Goal: Communication & Community: Ask a question

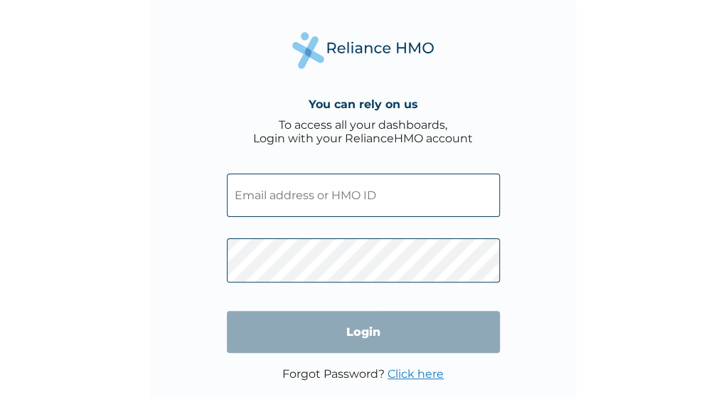
click at [282, 195] on input "text" at bounding box center [363, 195] width 273 height 43
type input "TCP/10026/A"
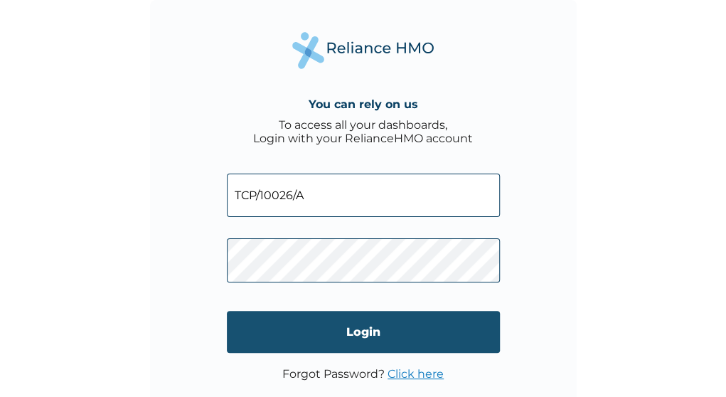
click at [329, 323] on input "Login" at bounding box center [363, 332] width 273 height 42
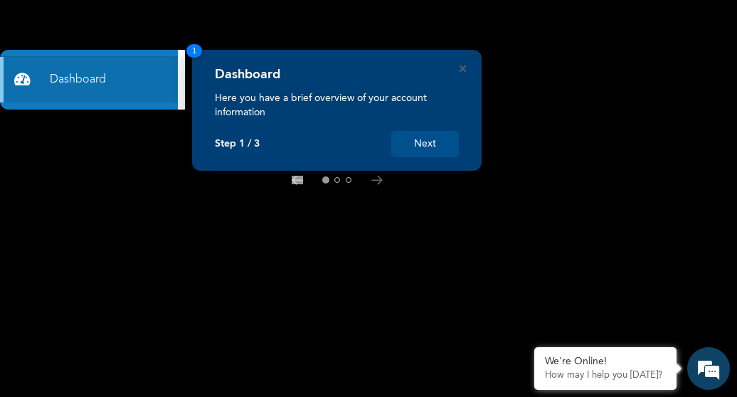
click at [425, 143] on button "Next" at bounding box center [425, 144] width 68 height 26
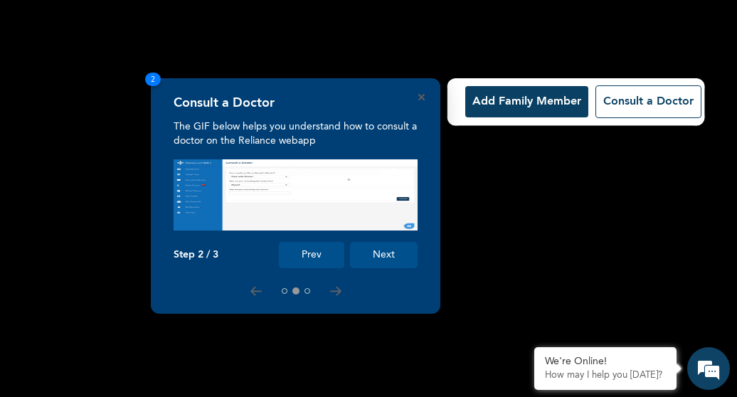
click at [393, 258] on button "Next" at bounding box center [384, 255] width 68 height 26
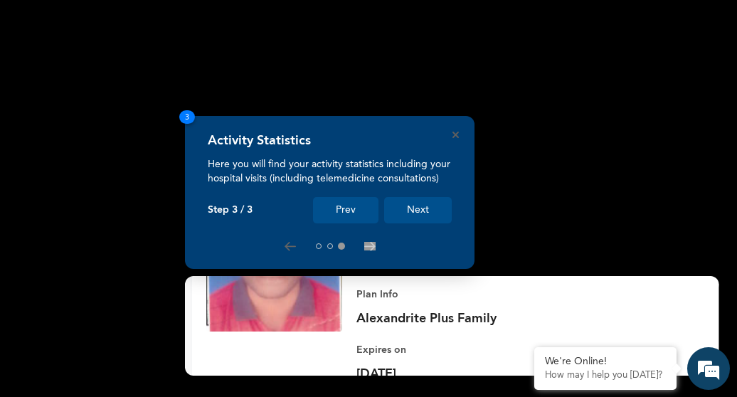
scroll to position [275, 0]
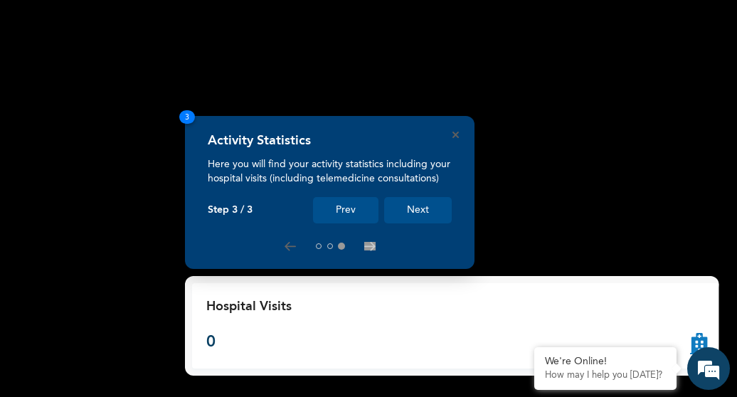
click at [416, 211] on button "Next" at bounding box center [418, 210] width 68 height 26
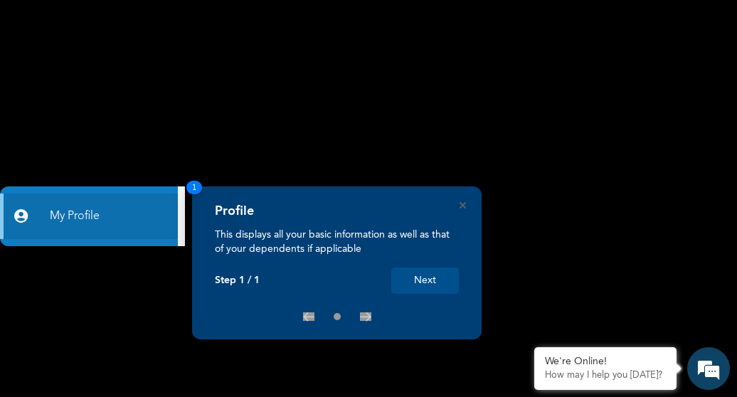
click at [427, 285] on button "Next" at bounding box center [425, 280] width 68 height 26
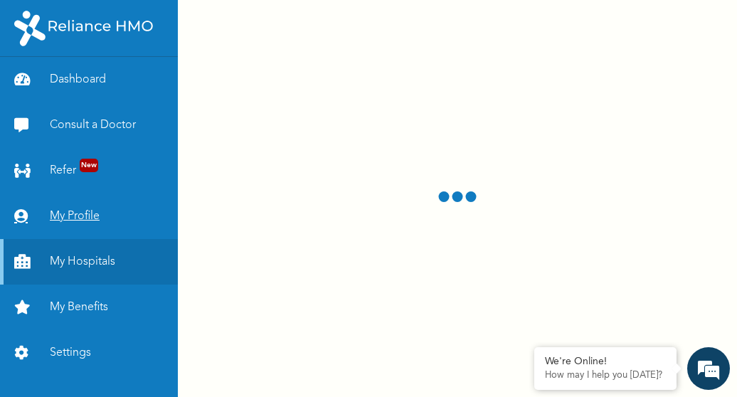
click at [95, 213] on link "My Profile" at bounding box center [89, 216] width 178 height 46
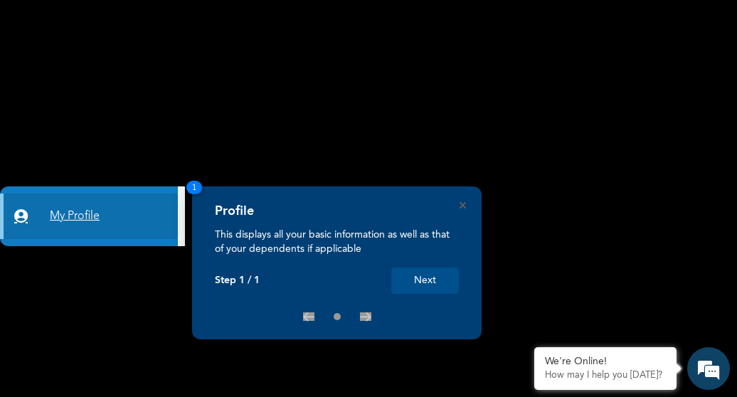
click at [95, 213] on link "My Profile" at bounding box center [89, 216] width 178 height 46
click at [418, 278] on button "Next" at bounding box center [425, 280] width 68 height 26
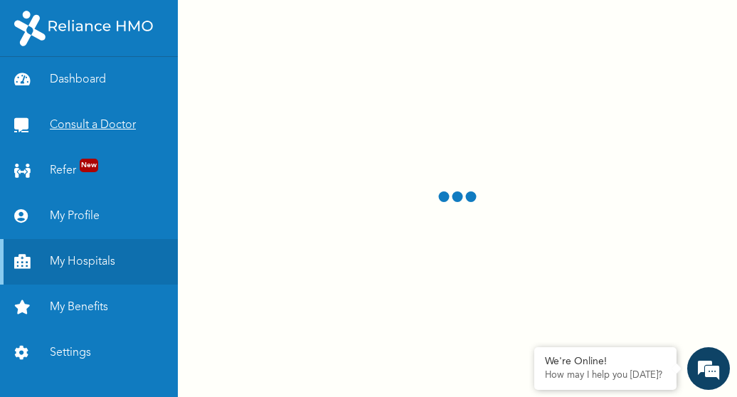
click at [107, 129] on link "Consult a Doctor" at bounding box center [89, 125] width 178 height 46
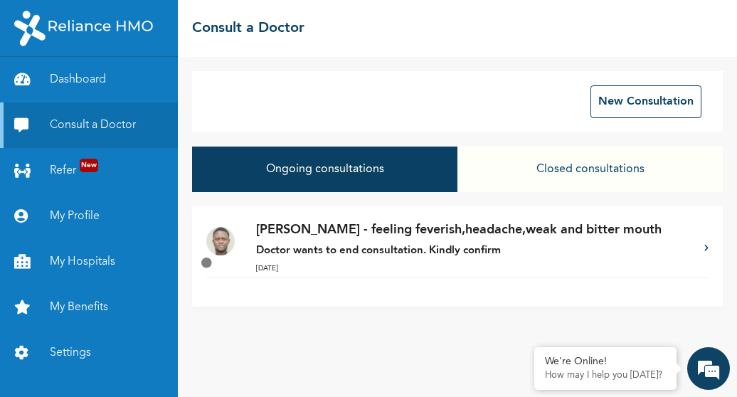
click at [523, 228] on p "[PERSON_NAME] - feeling feverish,headache,weak and bitter mouth" at bounding box center [473, 230] width 434 height 19
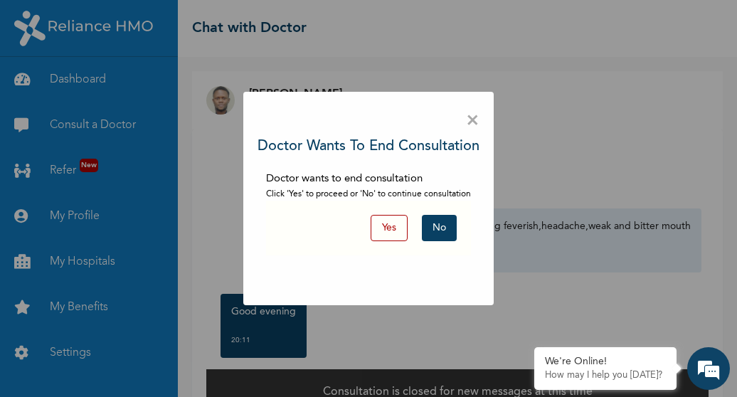
scroll to position [31, 0]
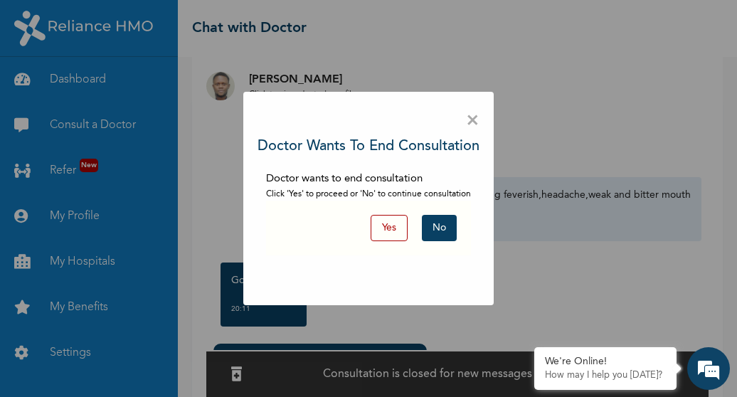
click at [438, 226] on button "No" at bounding box center [439, 228] width 35 height 26
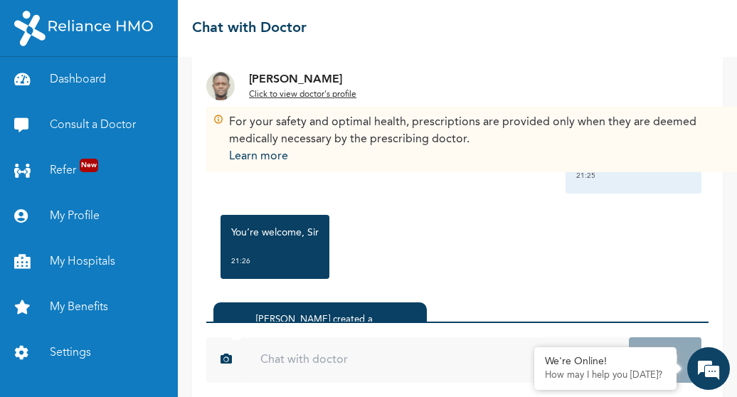
scroll to position [2661, 0]
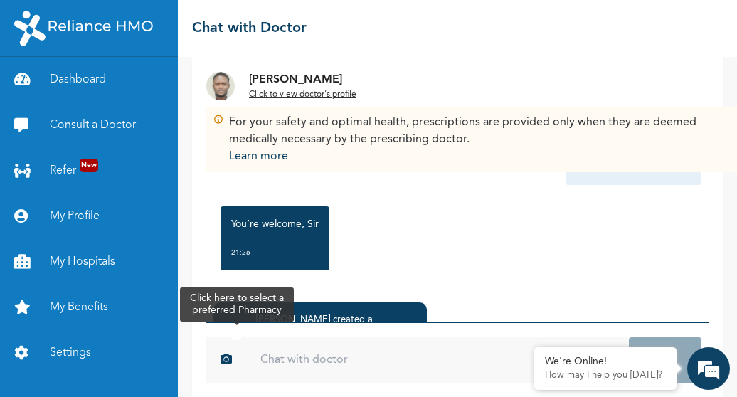
click at [238, 319] on div at bounding box center [236, 334] width 25 height 31
click at [248, 319] on div at bounding box center [236, 334] width 25 height 31
click at [240, 319] on div at bounding box center [236, 334] width 25 height 31
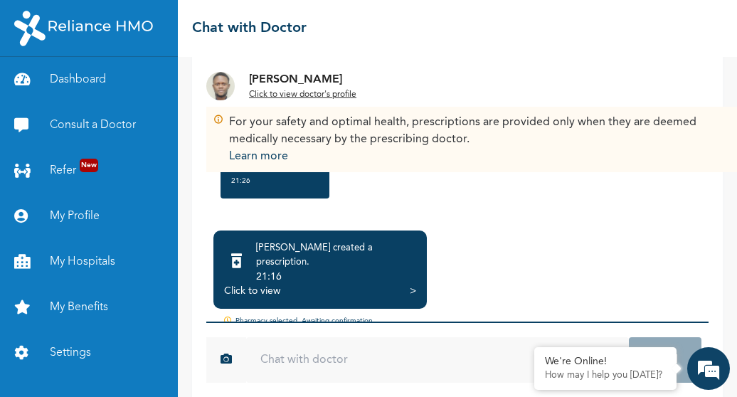
scroll to position [154, 0]
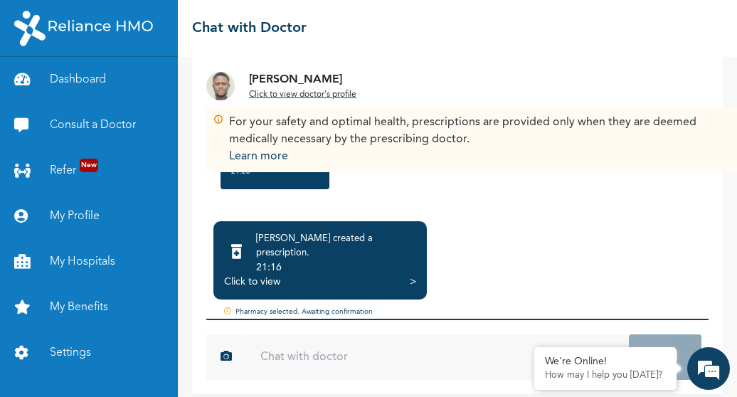
click at [411, 275] on div ">" at bounding box center [413, 282] width 6 height 14
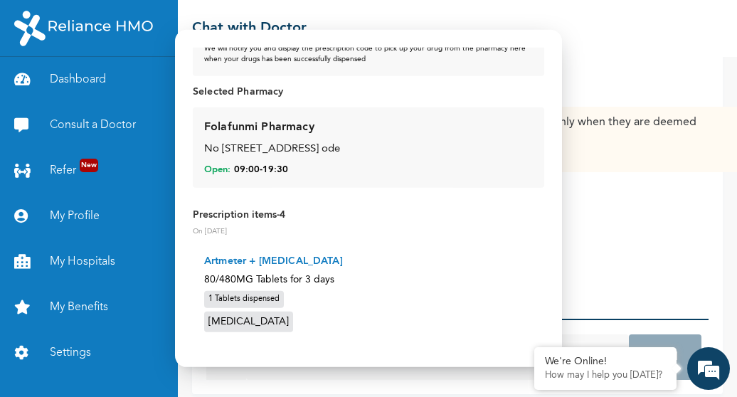
scroll to position [0, 0]
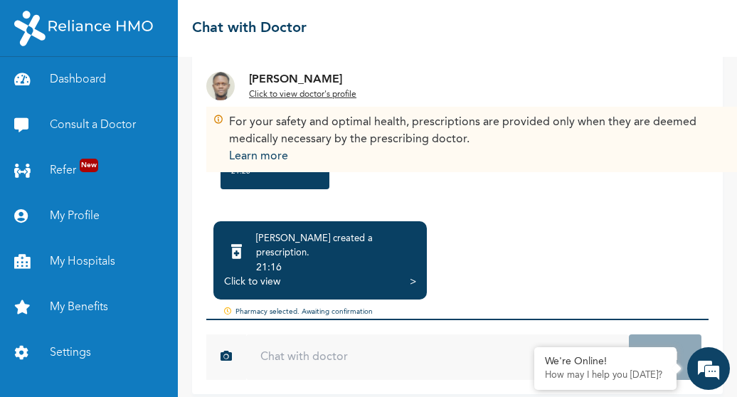
click at [301, 341] on input "text" at bounding box center [437, 357] width 383 height 46
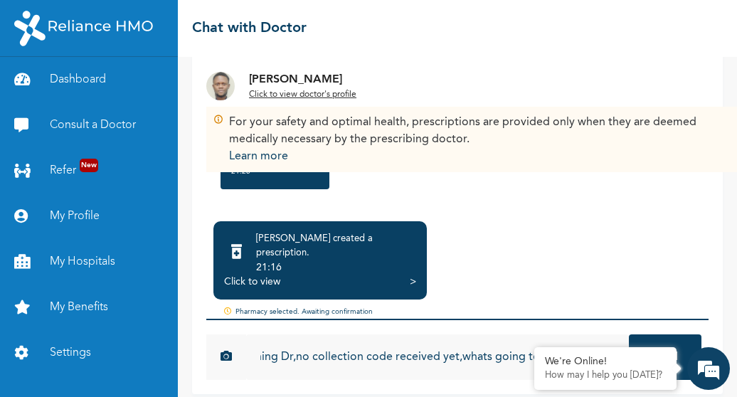
scroll to position [0, 36]
drag, startPoint x: 301, startPoint y: 341, endPoint x: 511, endPoint y: 348, distance: 210.0
click at [511, 348] on input "Morning Dr,no collection code received yet,whats going to happened now" at bounding box center [437, 357] width 383 height 46
type input "Morning Dr,no collection code received yet,whats going to happened now"
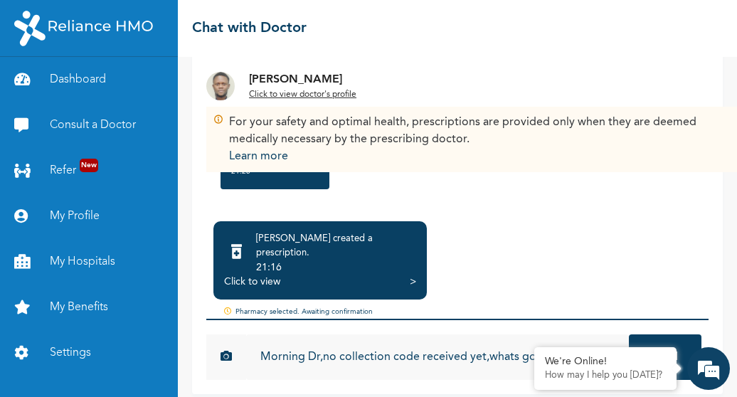
click at [535, 220] on div "[PERSON_NAME] created a prescription . 21:16 Click to view > Pharmacy selected.…" at bounding box center [457, 304] width 502 height 180
click at [647, 338] on button "Send" at bounding box center [665, 357] width 73 height 46
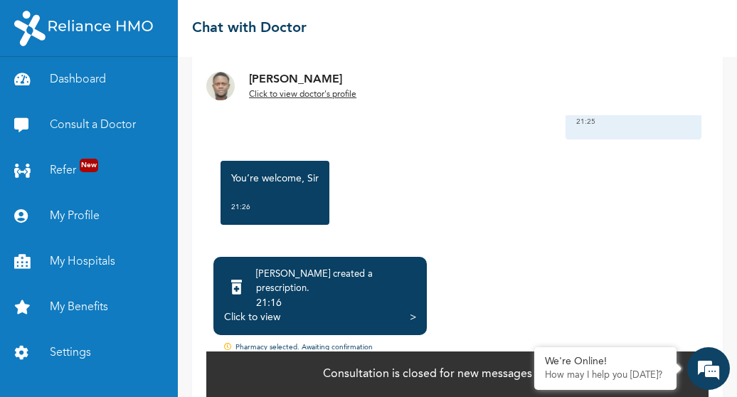
scroll to position [125, 0]
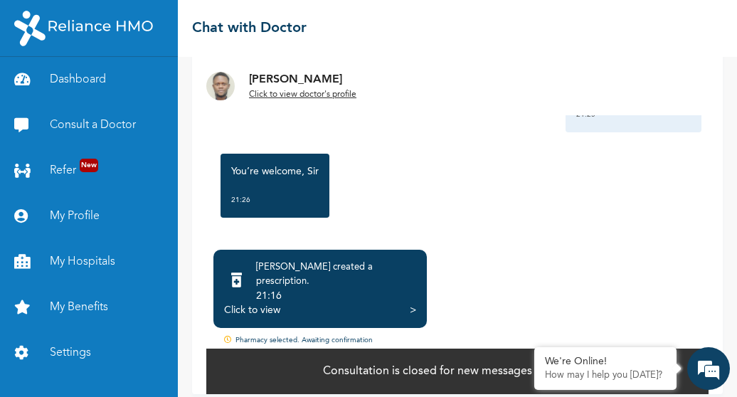
click at [503, 351] on div "Consultation is closed for new messages at this time" at bounding box center [457, 370] width 502 height 47
